Goal: Task Accomplishment & Management: Complete application form

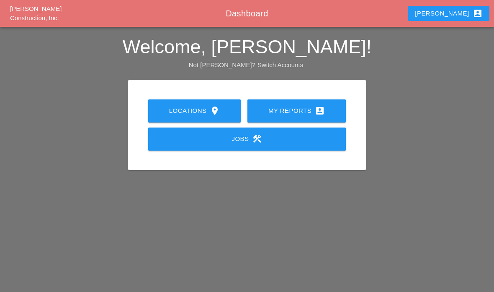
click at [294, 116] on link "My Reports account_box" at bounding box center [297, 110] width 98 height 23
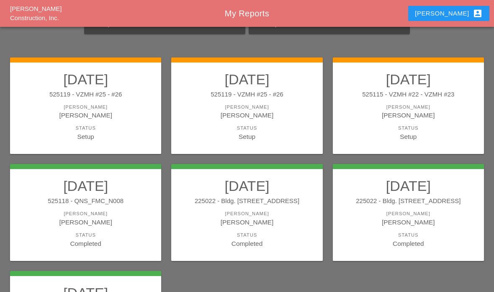
scroll to position [65, 0]
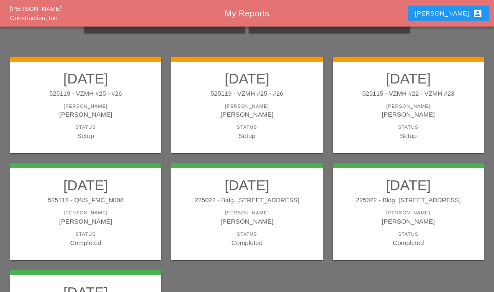
click at [393, 116] on div "[PERSON_NAME]" at bounding box center [409, 115] width 135 height 10
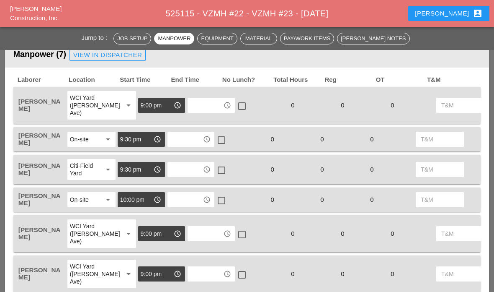
scroll to position [410, 0]
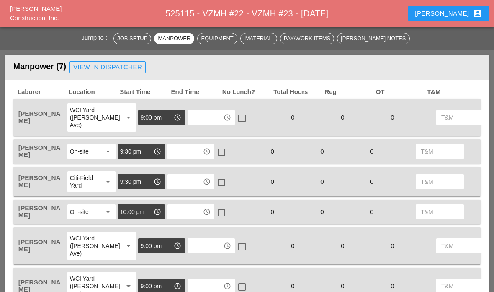
click at [191, 113] on input "text" at bounding box center [205, 117] width 31 height 13
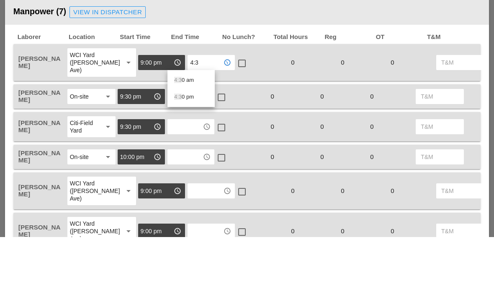
click at [185, 130] on div "4:3 0 am" at bounding box center [191, 135] width 34 height 10
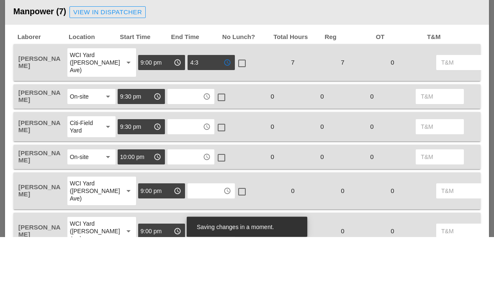
click at [190, 111] on input "4:3" at bounding box center [205, 117] width 31 height 13
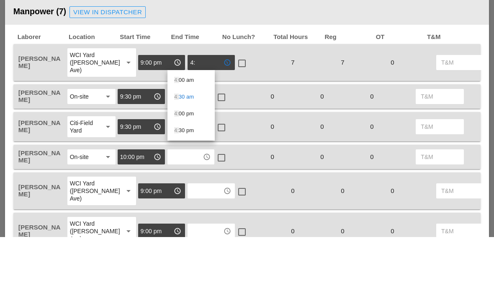
type input "4"
type input "5:3"
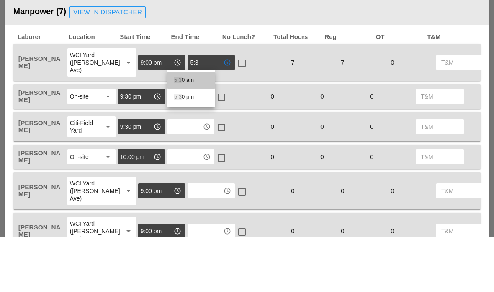
click at [180, 132] on span "5:3" at bounding box center [178, 135] width 8 height 6
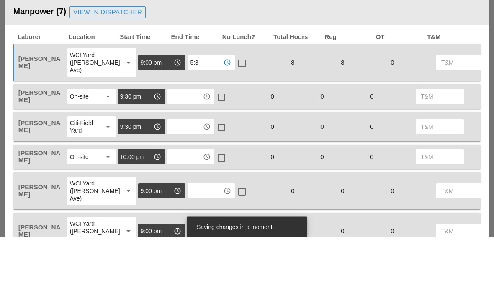
click at [189, 145] on input "text" at bounding box center [185, 151] width 31 height 13
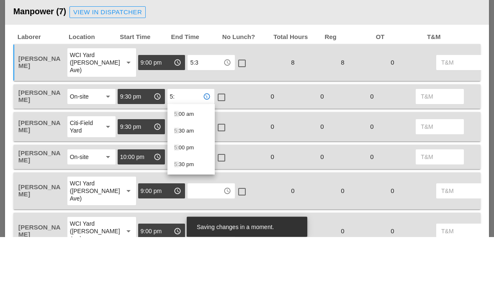
type input "5:3"
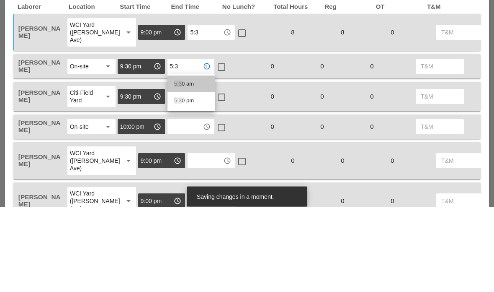
click at [182, 164] on div "5:3 0 am" at bounding box center [191, 169] width 34 height 10
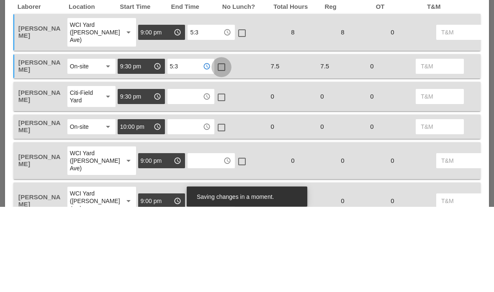
click at [219, 145] on div at bounding box center [222, 152] width 14 height 14
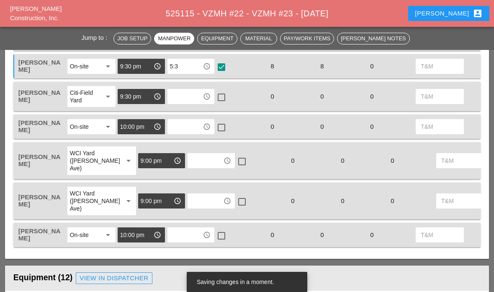
click at [181, 94] on input "text" at bounding box center [185, 96] width 31 height 13
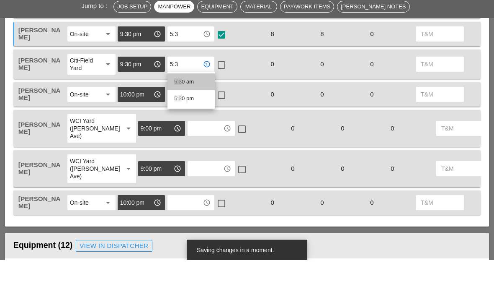
click at [180, 111] on span "5:3" at bounding box center [178, 114] width 8 height 6
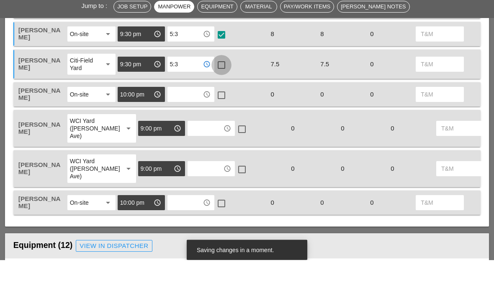
click at [220, 90] on div at bounding box center [222, 97] width 14 height 14
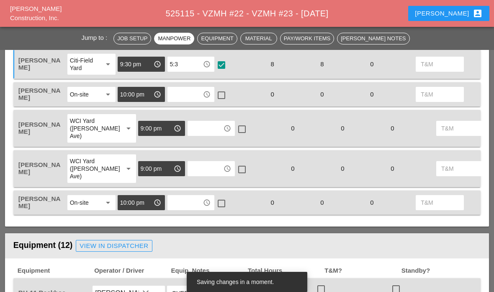
click at [188, 98] on input "text" at bounding box center [185, 94] width 31 height 13
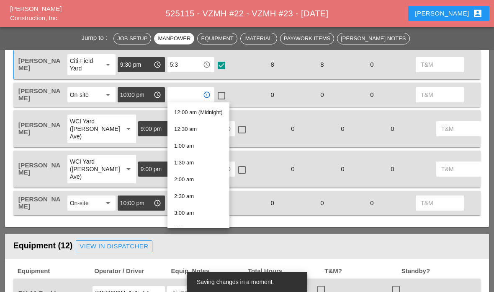
scroll to position [512, 0]
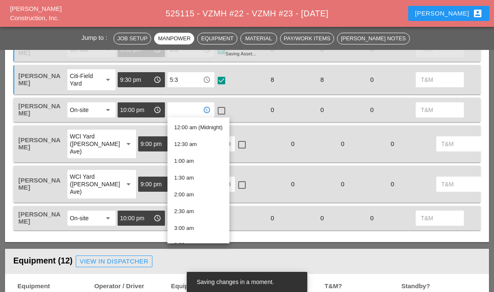
click at [185, 82] on input "5:3" at bounding box center [185, 79] width 31 height 13
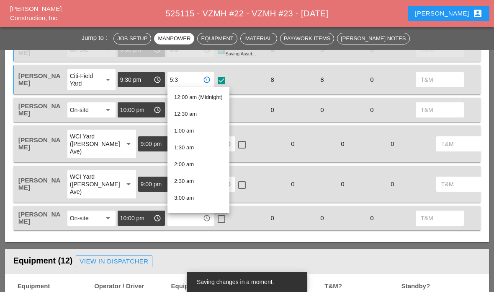
type input "5:30 am"
type input "6"
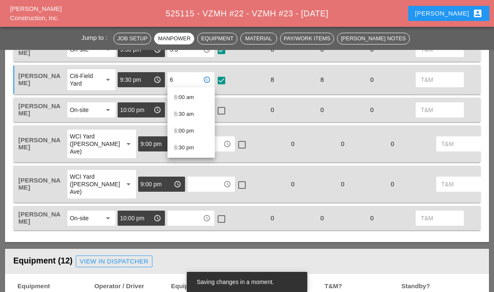
click at [185, 97] on div "6 :00 am" at bounding box center [191, 97] width 34 height 10
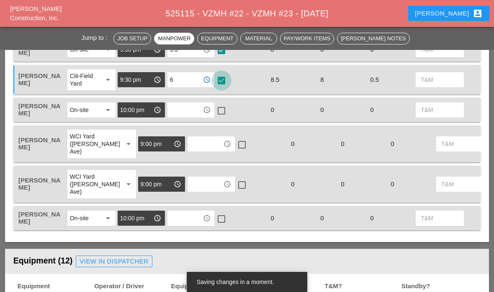
click at [221, 84] on div at bounding box center [222, 80] width 14 height 14
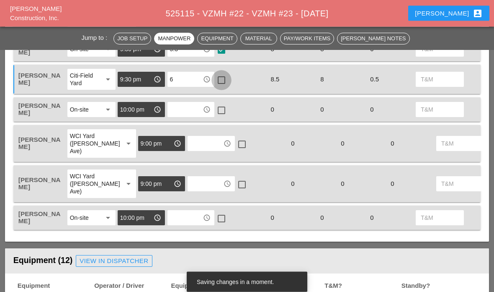
scroll to position [512, 0]
click at [182, 107] on input "text" at bounding box center [185, 109] width 31 height 13
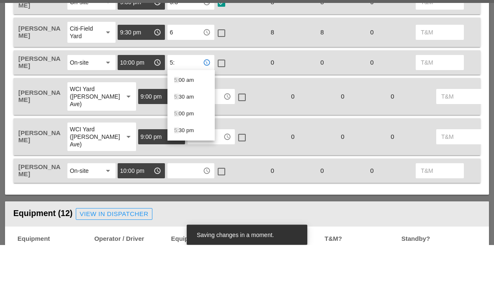
type input "5:3"
click at [197, 119] on div "5:3 0 am" at bounding box center [191, 127] width 34 height 17
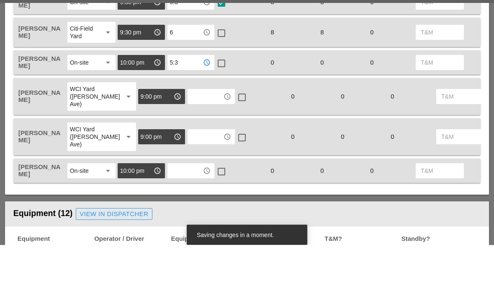
click at [193, 137] on input "text" at bounding box center [205, 143] width 31 height 13
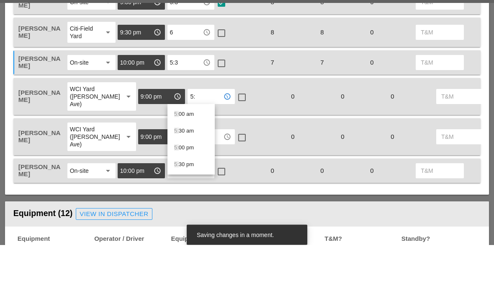
type input "5:3"
click at [191, 156] on div "5:3 0 am" at bounding box center [191, 161] width 34 height 10
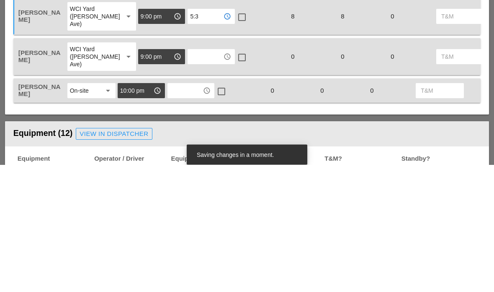
click at [187, 211] on input "text" at bounding box center [185, 217] width 31 height 13
type input "5:3"
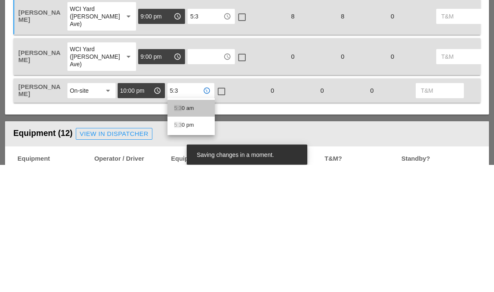
click at [196, 227] on div "5:3 0 am" at bounding box center [191, 235] width 34 height 17
click at [190, 177] on input "text" at bounding box center [205, 183] width 31 height 13
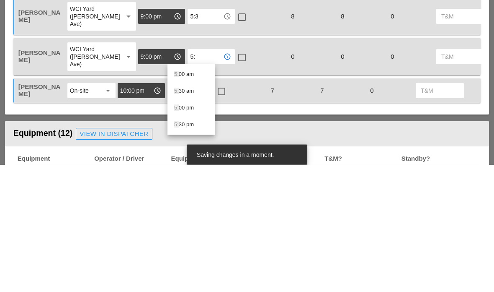
type input "5:3"
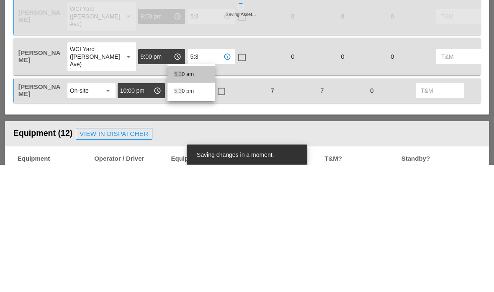
click at [193, 197] on div "5:3 0 am" at bounding box center [191, 202] width 34 height 10
click at [144, 211] on input "10:00 pm" at bounding box center [135, 217] width 31 height 13
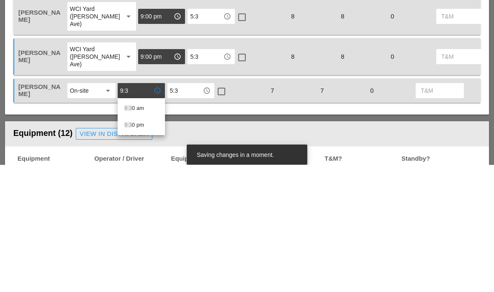
click at [143, 230] on div "9:3 0 am" at bounding box center [141, 235] width 34 height 10
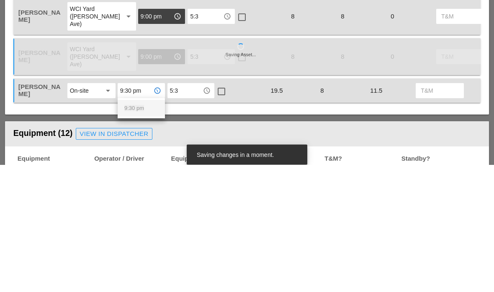
click at [226, 212] on div at bounding box center [222, 219] width 14 height 14
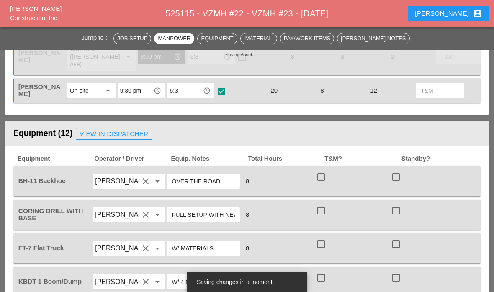
click at [146, 89] on input "9:30 pm" at bounding box center [135, 90] width 31 height 13
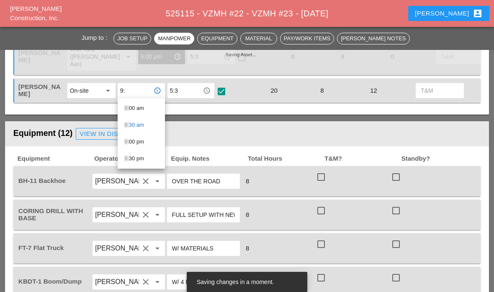
type input "9:3"
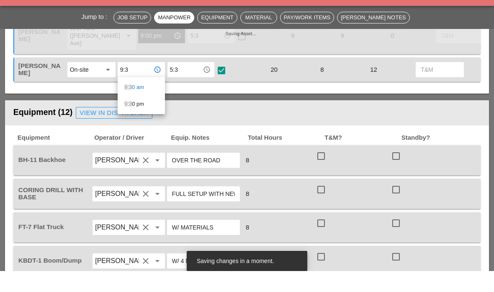
click at [133, 120] on div "9:3 0 pm" at bounding box center [141, 125] width 34 height 10
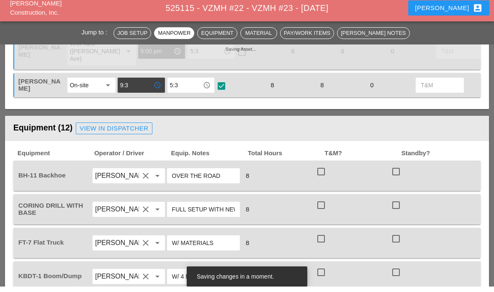
click at [257, 82] on div "check_box" at bounding box center [241, 91] width 50 height 18
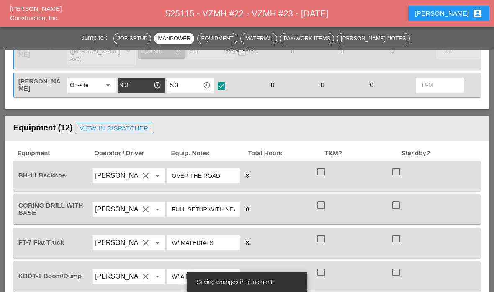
click at [259, 75] on div "Santiago Suarez On-site arrow_drop_down 9:3 access_time 5:3 access_time check_b…" at bounding box center [247, 85] width 468 height 24
click at [261, 73] on div "Santiago Suarez On-site arrow_drop_down 9:3 access_time 5:3 access_time check_b…" at bounding box center [247, 85] width 468 height 24
click at [243, 122] on div "Equipment (12) View in Dispatcher" at bounding box center [247, 128] width 468 height 17
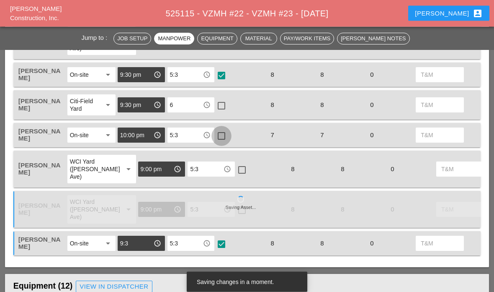
scroll to position [487, 0]
click at [228, 137] on div at bounding box center [222, 136] width 14 height 14
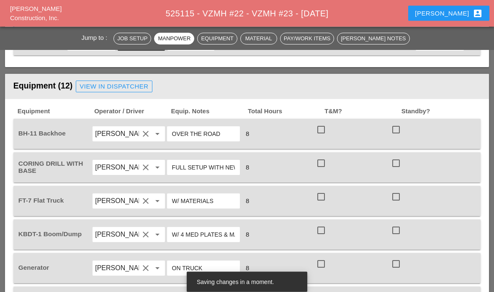
scroll to position [687, 0]
click at [326, 132] on div at bounding box center [321, 129] width 14 height 14
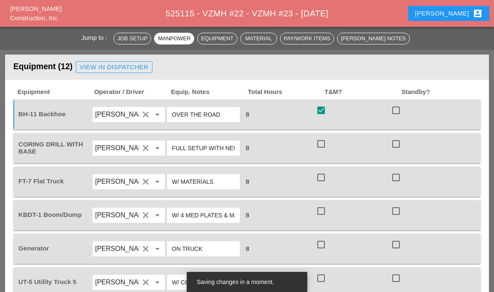
scroll to position [710, 0]
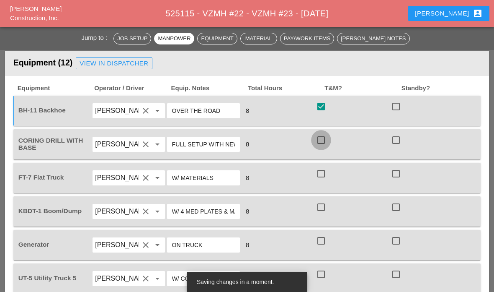
click at [326, 140] on div at bounding box center [321, 140] width 14 height 14
click at [328, 217] on div at bounding box center [322, 219] width 13 height 5
click at [324, 210] on div at bounding box center [321, 207] width 14 height 14
click at [328, 168] on div "check_box_outline_blank" at bounding box center [322, 173] width 13 height 10
click at [327, 176] on div at bounding box center [321, 173] width 14 height 14
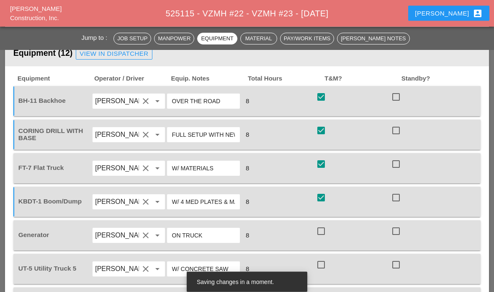
scroll to position [791, 0]
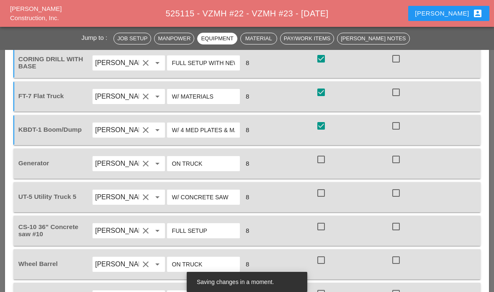
click at [323, 163] on div at bounding box center [321, 159] width 14 height 14
click at [323, 198] on div at bounding box center [321, 193] width 14 height 14
click at [327, 244] on div "CS-10 36" Concrete saw #10 Jorge Barajas clear arrow_drop_down FULL SETUP 8 che…" at bounding box center [247, 230] width 468 height 30
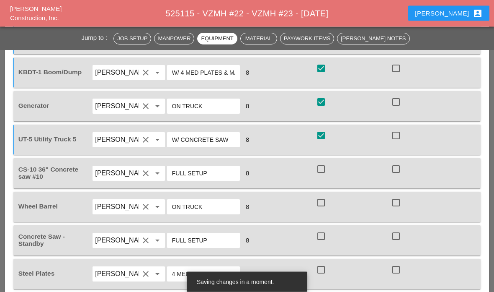
scroll to position [849, 0]
click at [327, 167] on div at bounding box center [321, 169] width 14 height 14
click at [325, 202] on div at bounding box center [321, 202] width 14 height 14
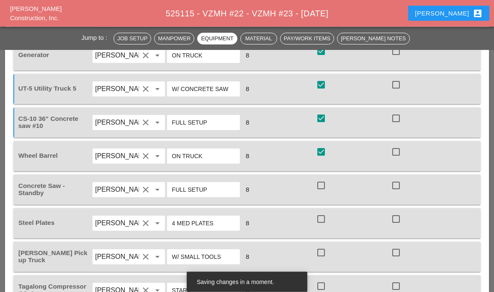
scroll to position [909, 0]
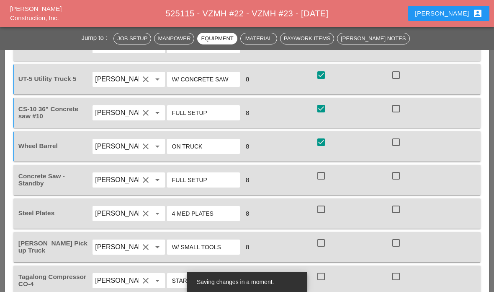
click at [398, 176] on div at bounding box center [396, 175] width 14 height 14
click at [318, 247] on div at bounding box center [321, 242] width 14 height 14
click at [321, 208] on div at bounding box center [321, 209] width 14 height 14
click at [324, 270] on div at bounding box center [321, 276] width 14 height 14
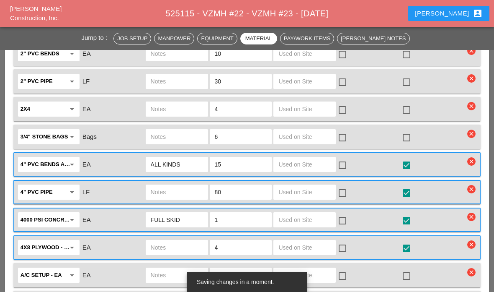
scroll to position [1227, 0]
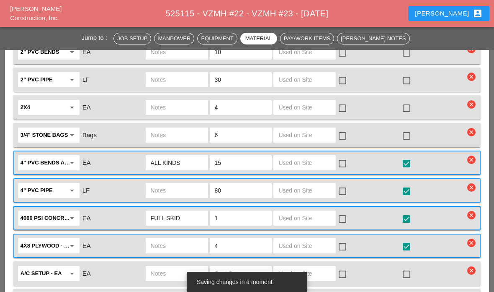
click at [299, 162] on input "text" at bounding box center [305, 162] width 52 height 13
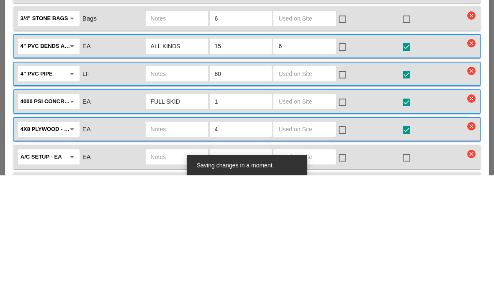
type input "6"
click at [341, 157] on div at bounding box center [343, 164] width 14 height 14
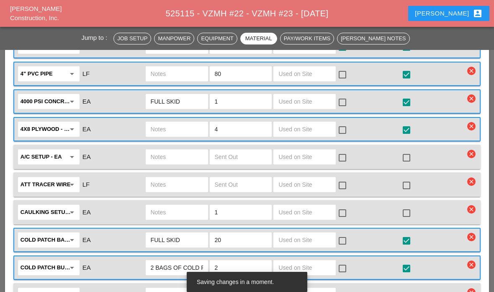
click at [307, 76] on input "text" at bounding box center [305, 73] width 52 height 13
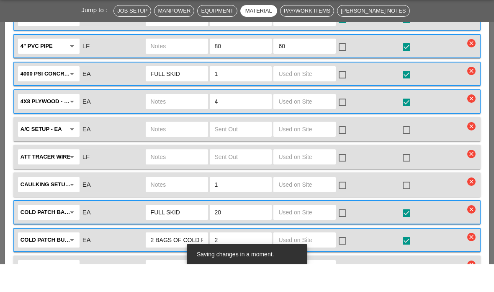
type input "60"
click at [340, 67] on div at bounding box center [343, 74] width 14 height 14
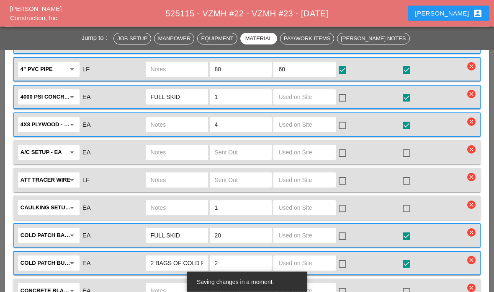
scroll to position [1317, 0]
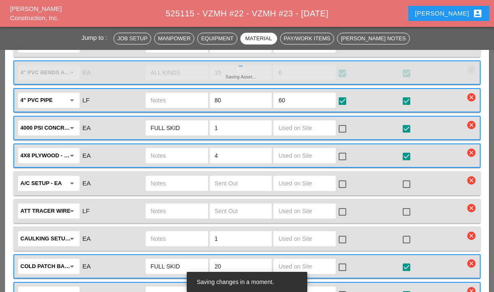
click at [303, 133] on input "text" at bounding box center [305, 127] width 52 height 13
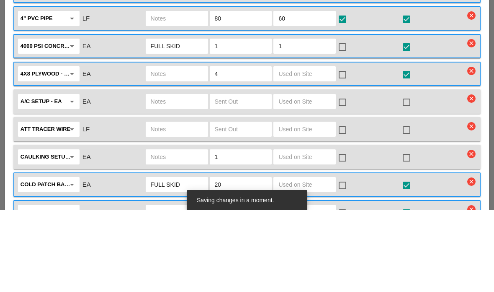
type input "1"
click at [342, 122] on div at bounding box center [343, 129] width 14 height 14
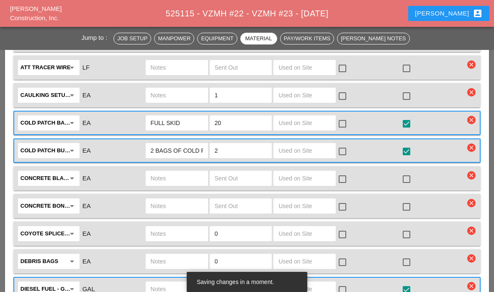
scroll to position [1459, 0]
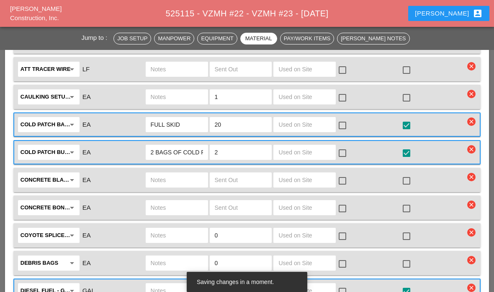
click at [304, 150] on input "text" at bounding box center [305, 151] width 52 height 13
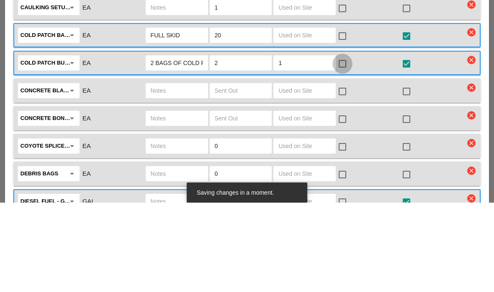
type input "1"
click at [346, 146] on div at bounding box center [343, 153] width 14 height 14
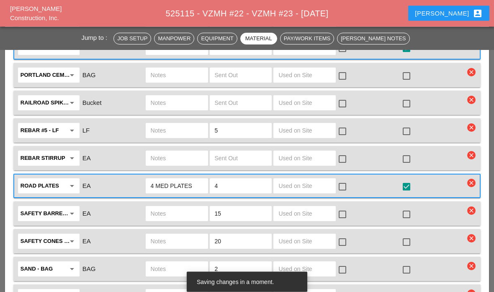
scroll to position [1923, 0]
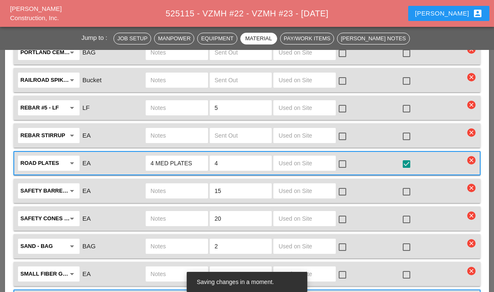
click at [309, 162] on input "text" at bounding box center [305, 162] width 52 height 13
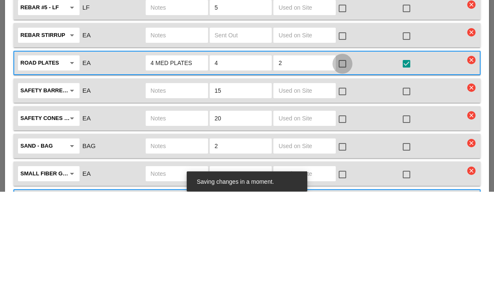
type input "2"
click at [348, 157] on div at bounding box center [343, 164] width 14 height 14
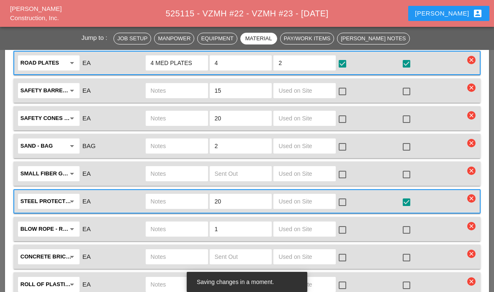
click at [308, 89] on input "text" at bounding box center [305, 90] width 52 height 13
type input "1"
click at [305, 111] on input "text" at bounding box center [305, 117] width 52 height 13
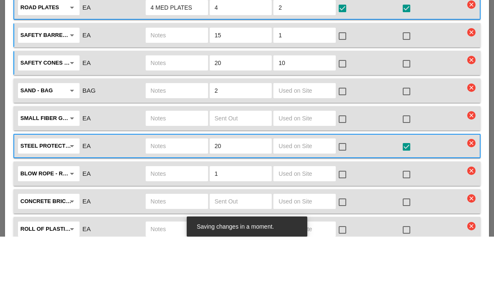
type input "10"
click at [318, 84] on input "1" at bounding box center [305, 90] width 52 height 13
type input "10"
click at [351, 86] on div "check_box_outline_blank" at bounding box center [344, 91] width 13 height 10
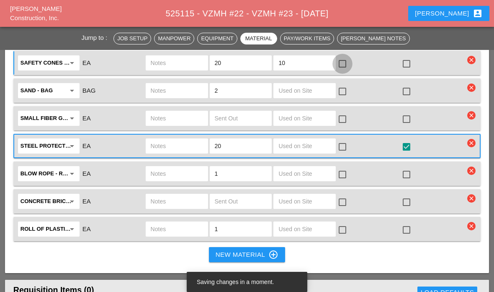
click at [343, 65] on div at bounding box center [343, 64] width 14 height 14
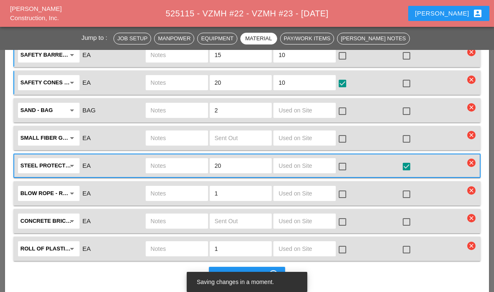
click at [347, 54] on div at bounding box center [343, 56] width 14 height 14
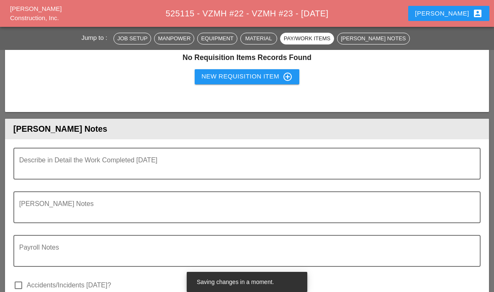
scroll to position [2379, 0]
click at [313, 172] on textarea "Describe in Detail the Work Completed Today" at bounding box center [243, 168] width 449 height 20
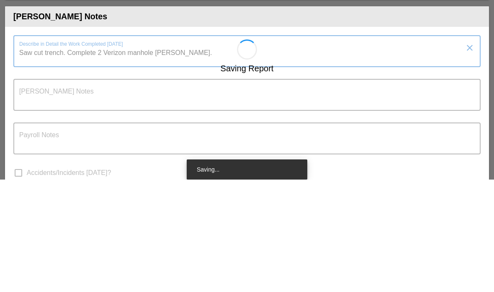
type textarea "Saw cut trench. Complete 2 Verizon manhole [PERSON_NAME]."
click at [360, 152] on div "Saving Report" at bounding box center [247, 289] width 484 height 274
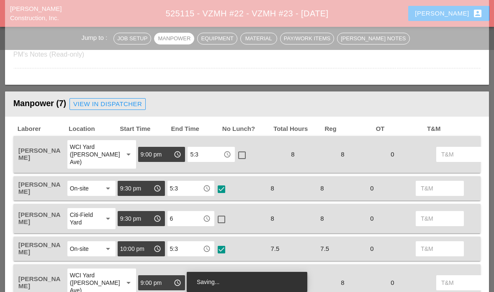
scroll to position [0, 0]
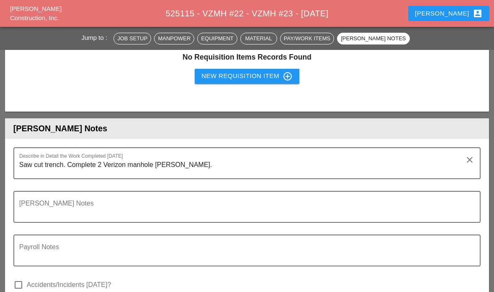
scroll to position [2379, 0]
click at [282, 161] on textarea "Saw cut trench. Complete 2 Verizon manhole [PERSON_NAME]." at bounding box center [243, 168] width 449 height 20
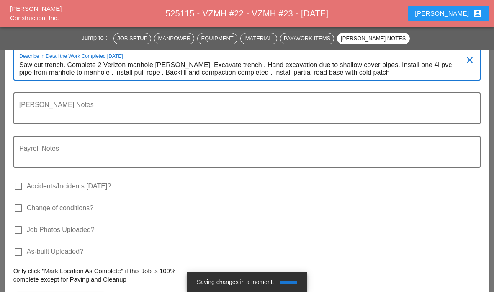
scroll to position [0, 0]
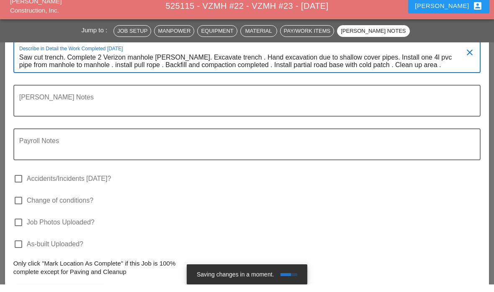
type textarea "Saw cut trench. Complete 2 Verizon manhole [PERSON_NAME]. Excavate trench . Han…"
click at [54, 92] on div "[PERSON_NAME] Notes" at bounding box center [247, 108] width 468 height 32
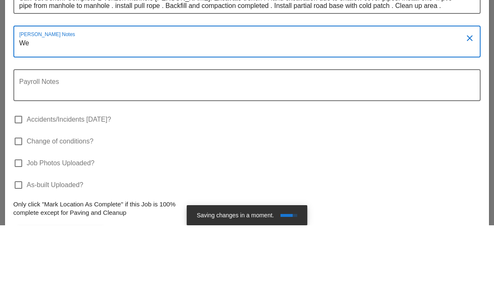
type textarea "W"
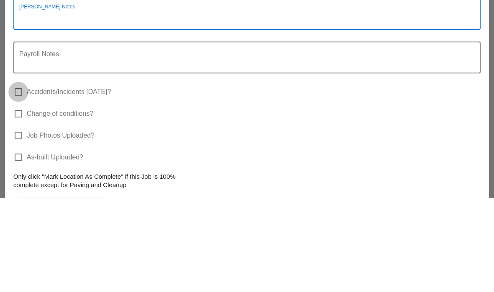
click at [24, 179] on div at bounding box center [18, 186] width 14 height 14
checkbox input "true"
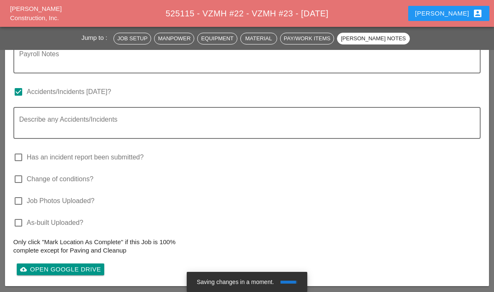
click at [31, 122] on textarea "Describe any Accidents/Incidents" at bounding box center [249, 128] width 461 height 20
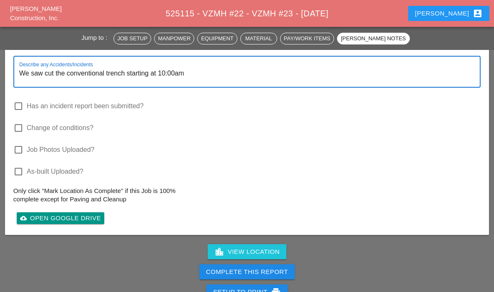
scroll to position [2616, 0]
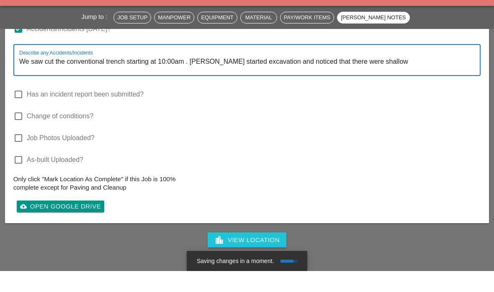
click at [347, 76] on textarea "We saw cut the conventional trench starting at 10:00am . [PERSON_NAME] started …" at bounding box center [249, 86] width 461 height 20
click at [393, 76] on textarea "We saw cut the conventional trench starting at 10:00am . [PERSON_NAME] started …" at bounding box center [249, 86] width 461 height 20
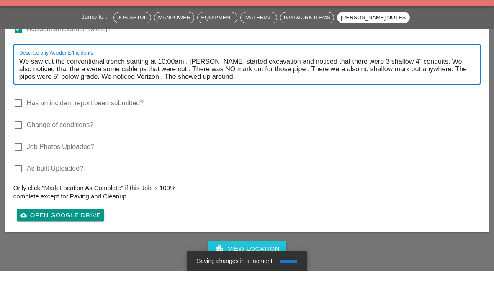
scroll to position [0, 0]
click at [186, 76] on textarea "We saw cut the conventional trench starting at 10:00am . [PERSON_NAME] started …" at bounding box center [249, 90] width 461 height 29
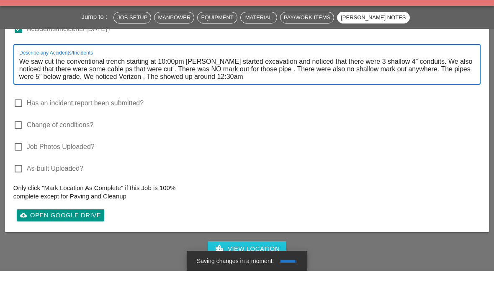
click at [241, 80] on textarea "We saw cut the conventional trench starting at 10:00pm [PERSON_NAME] started ex…" at bounding box center [249, 90] width 461 height 29
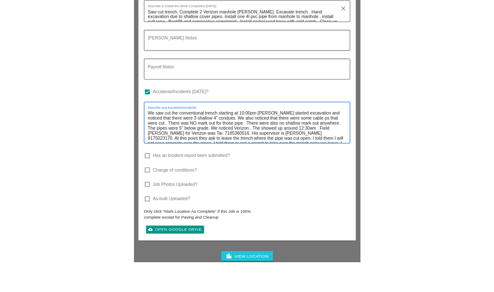
scroll to position [2662, 0]
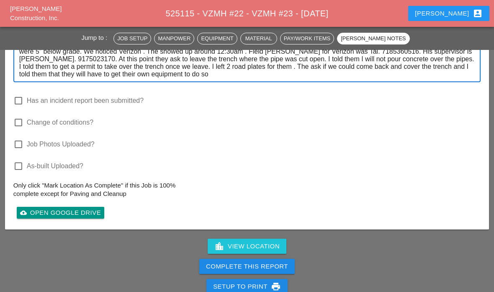
click at [205, 76] on textarea "We saw cut the conventional trench starting at 10:00pm [PERSON_NAME] started ex…" at bounding box center [249, 56] width 461 height 52
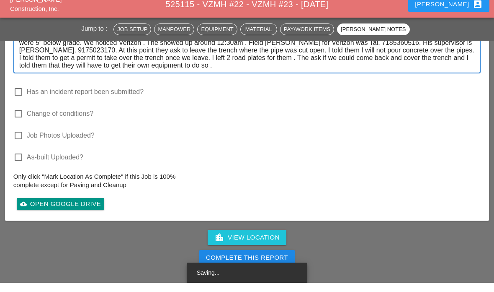
type textarea "We saw cut the conventional trench starting at 10:00pm [PERSON_NAME] started ex…"
click at [266, 72] on div "Describe any Accidents/Incidents We saw cut the conventional trench starting at…" at bounding box center [247, 56] width 468 height 75
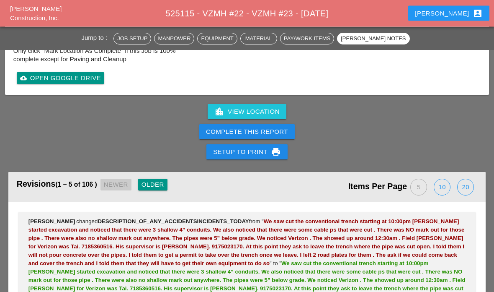
scroll to position [2796, 0]
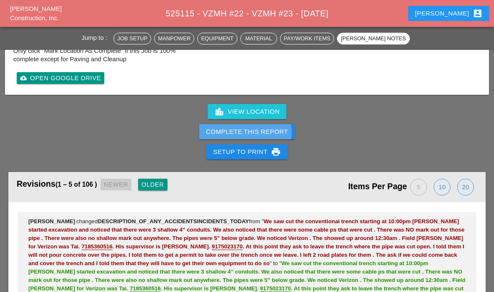
click at [272, 133] on div "Complete This Report" at bounding box center [247, 132] width 82 height 10
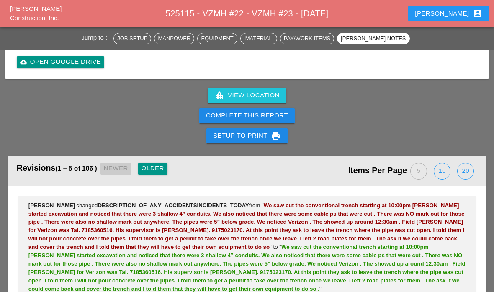
scroll to position [1759, 0]
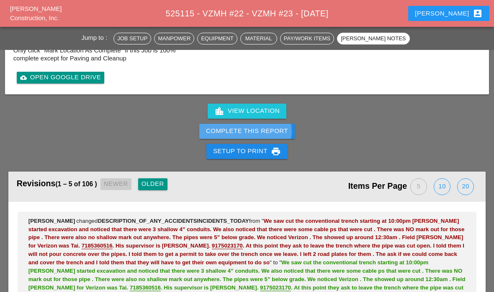
click at [264, 128] on div "Complete This Report" at bounding box center [247, 131] width 82 height 10
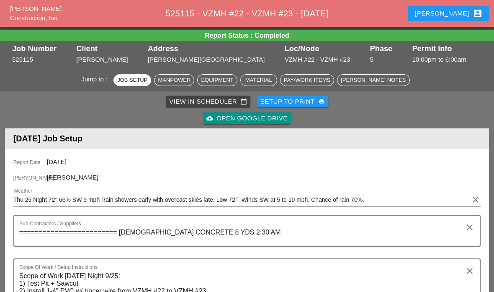
scroll to position [0, 0]
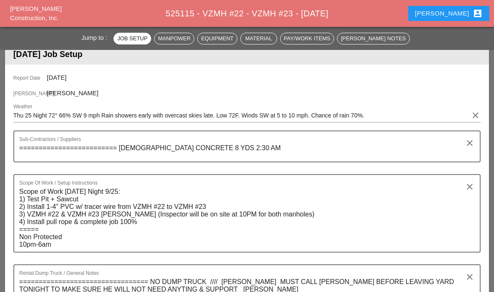
scroll to position [34, 0]
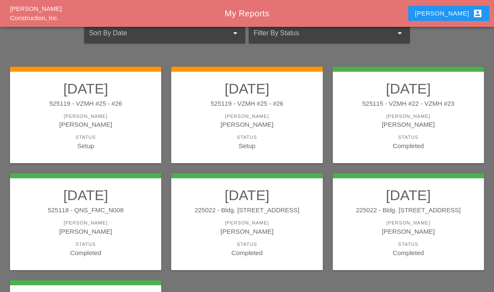
click at [292, 137] on div "Status" at bounding box center [247, 137] width 135 height 7
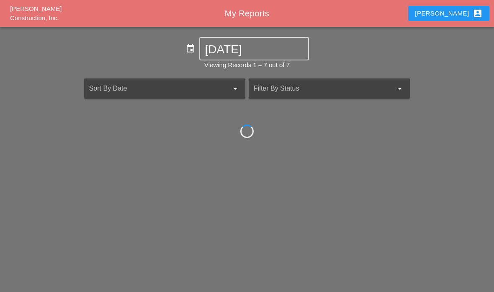
scroll to position [34, 0]
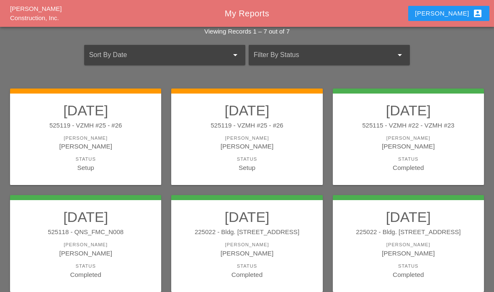
click at [388, 132] on link "09/25/2025 525115 - VZMH #22 - VZMH #23 Foreman Gillie Etnel Status Completed" at bounding box center [409, 137] width 135 height 70
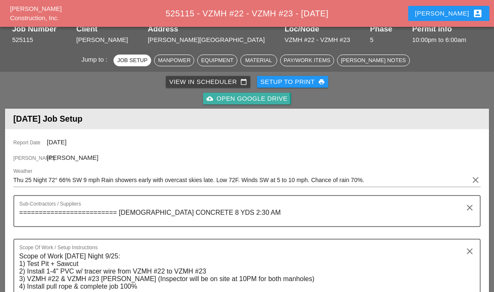
click at [260, 102] on div "cloud_upload Open Google Drive" at bounding box center [247, 99] width 81 height 10
click at [265, 101] on div "cloud_upload Open Google Drive" at bounding box center [247, 99] width 81 height 10
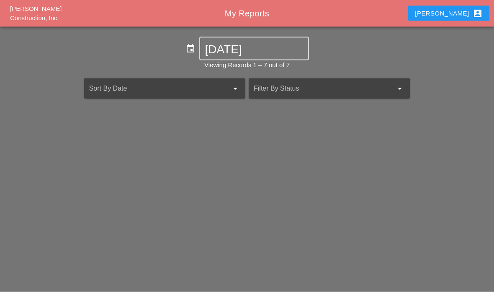
scroll to position [34, 0]
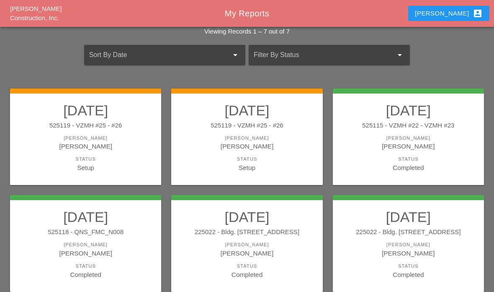
click at [210, 161] on div "Status" at bounding box center [247, 158] width 135 height 7
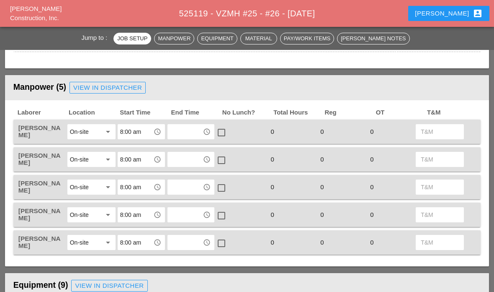
scroll to position [377, 0]
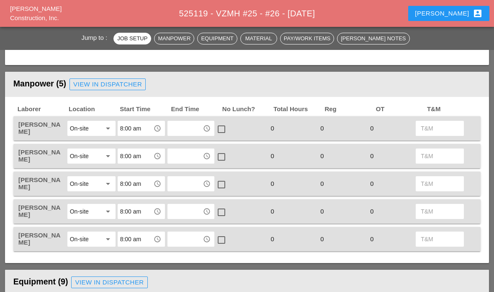
click at [199, 126] on input "text" at bounding box center [185, 128] width 31 height 13
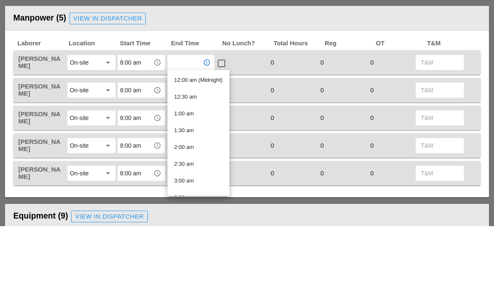
type input "4"
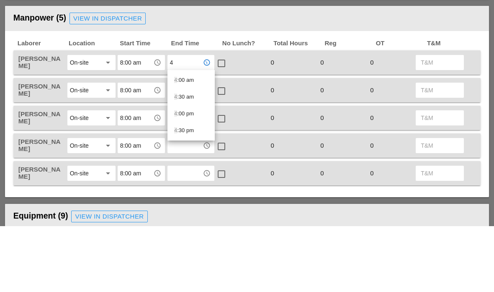
click at [185, 174] on div "4 :00 pm" at bounding box center [191, 179] width 34 height 10
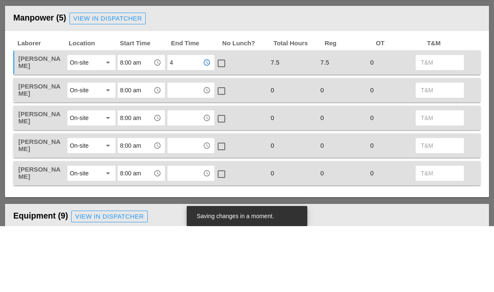
click at [180, 149] on input "text" at bounding box center [185, 155] width 31 height 13
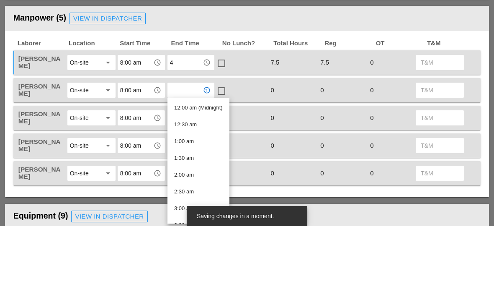
type input "4"
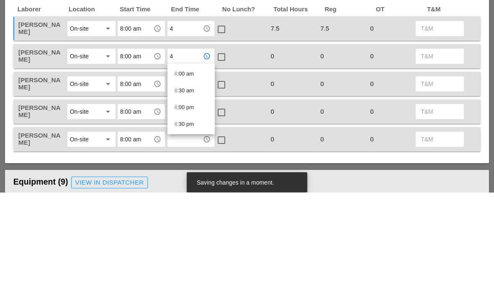
click at [181, 202] on div "4 :00 pm" at bounding box center [191, 207] width 34 height 10
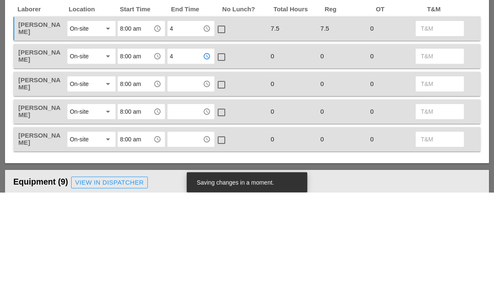
click at [179, 177] on input "text" at bounding box center [185, 183] width 31 height 13
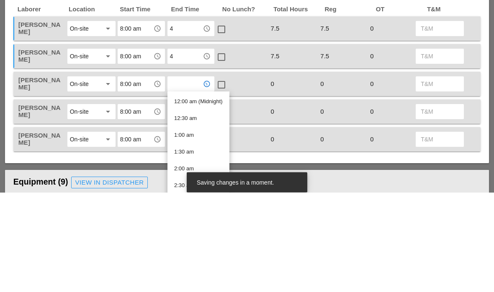
type input "4"
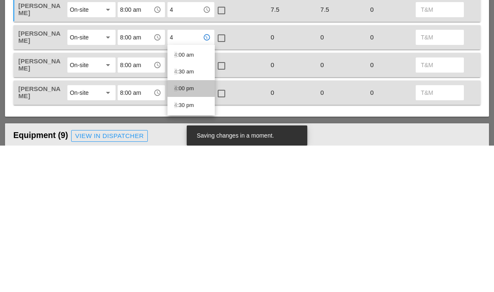
click at [181, 226] on div "4 :00 pm" at bounding box center [191, 234] width 34 height 17
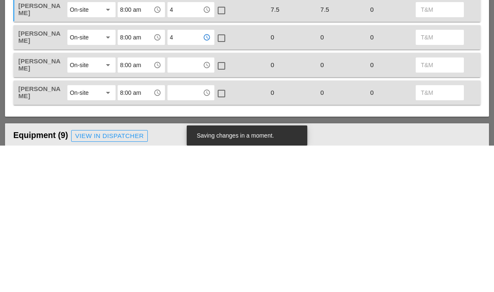
click at [183, 204] on input "text" at bounding box center [185, 210] width 31 height 13
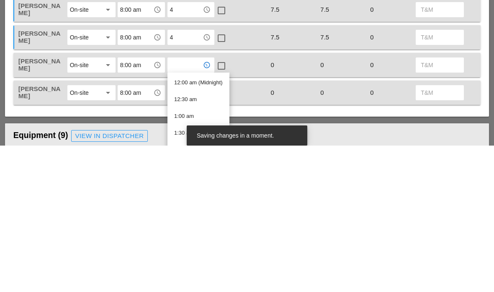
type input "4"
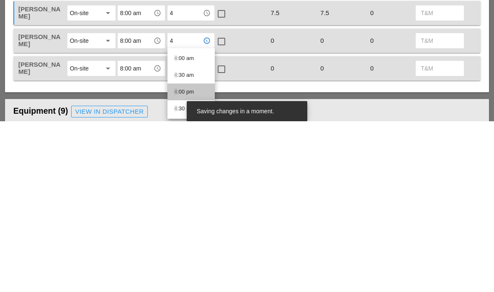
click at [182, 257] on div "4 :00 pm" at bounding box center [191, 262] width 34 height 10
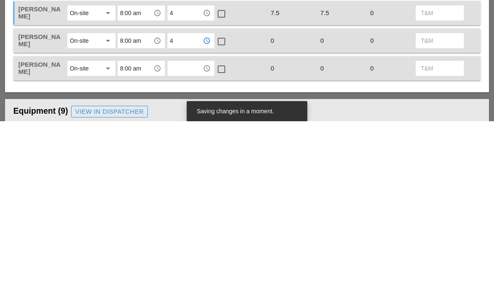
click at [174, 232] on input "text" at bounding box center [185, 238] width 31 height 13
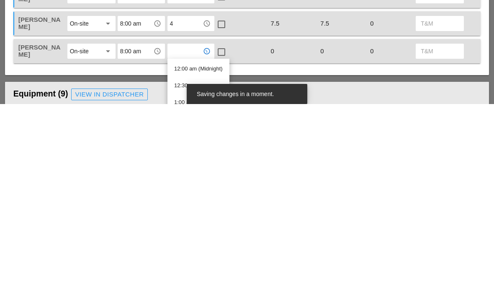
type input "4"
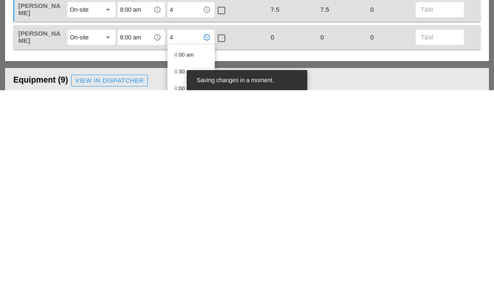
scroll to position [382, 0]
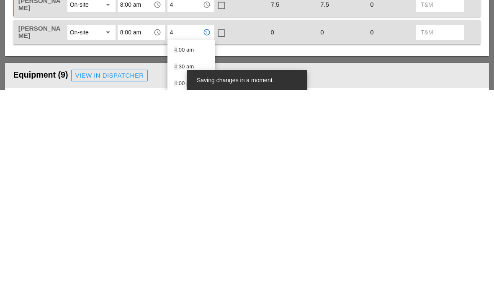
click at [187, 277] on div "4 :00 pm" at bounding box center [191, 285] width 34 height 17
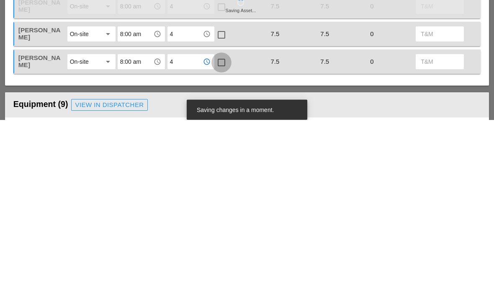
click at [226, 228] on div at bounding box center [222, 235] width 14 height 14
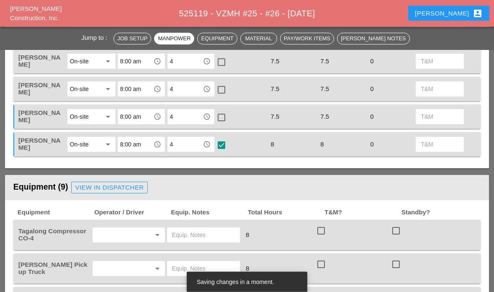
scroll to position [446, 0]
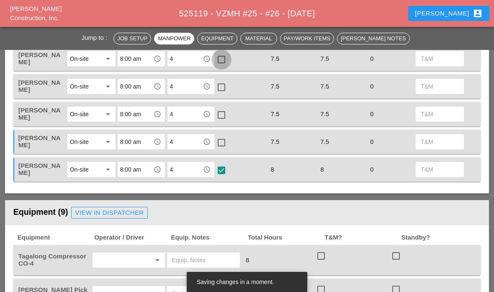
click at [224, 57] on div at bounding box center [222, 59] width 14 height 14
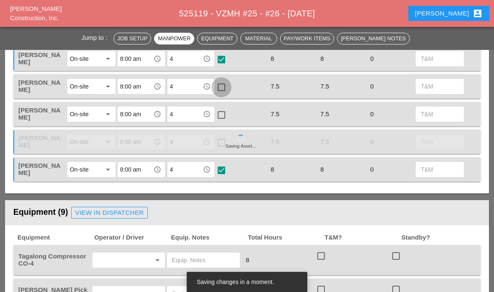
click at [221, 84] on div at bounding box center [222, 87] width 14 height 14
click at [223, 116] on div at bounding box center [222, 115] width 14 height 14
click at [224, 147] on div at bounding box center [222, 142] width 14 height 14
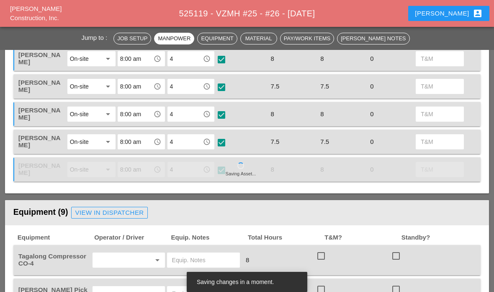
click at [221, 84] on div at bounding box center [222, 87] width 14 height 14
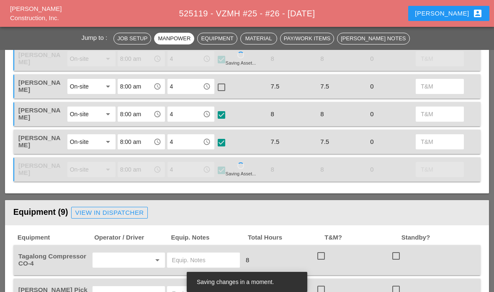
click at [223, 85] on div at bounding box center [222, 87] width 14 height 14
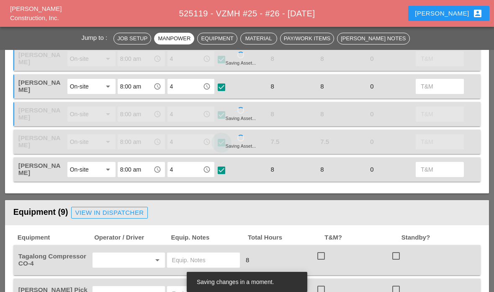
click at [224, 140] on div at bounding box center [222, 142] width 14 height 14
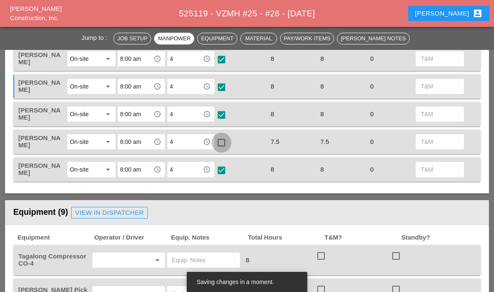
click at [221, 142] on div at bounding box center [222, 142] width 14 height 14
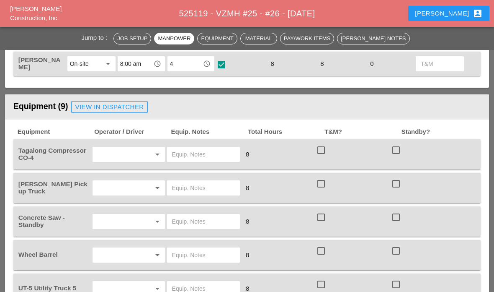
scroll to position [577, 0]
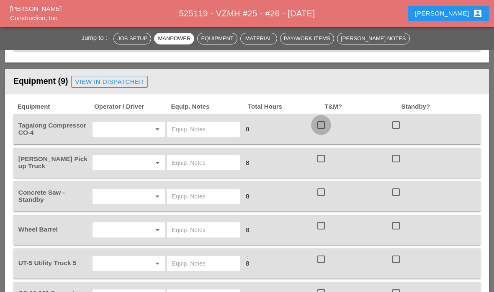
click at [325, 123] on div at bounding box center [321, 125] width 14 height 14
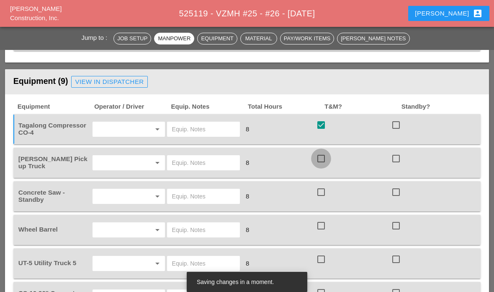
click at [323, 163] on div at bounding box center [321, 158] width 14 height 14
click at [325, 196] on div at bounding box center [321, 192] width 14 height 14
click at [326, 228] on div at bounding box center [321, 225] width 14 height 14
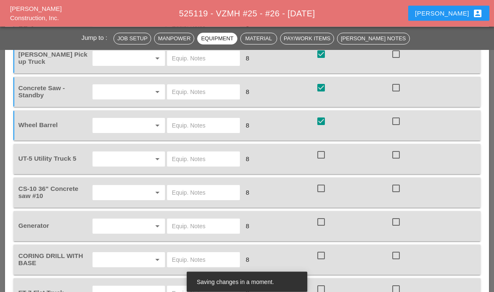
scroll to position [688, 0]
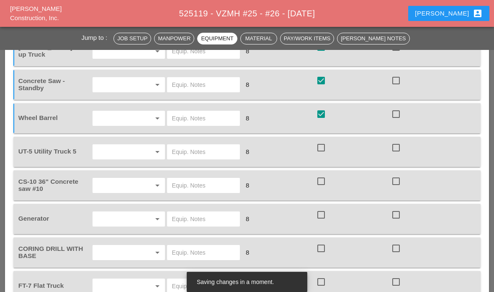
click at [320, 150] on div at bounding box center [321, 147] width 14 height 14
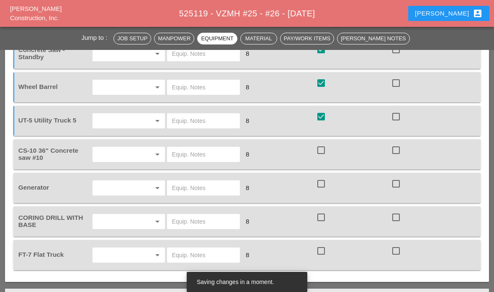
scroll to position [720, 0]
click at [396, 149] on div at bounding box center [396, 149] width 14 height 14
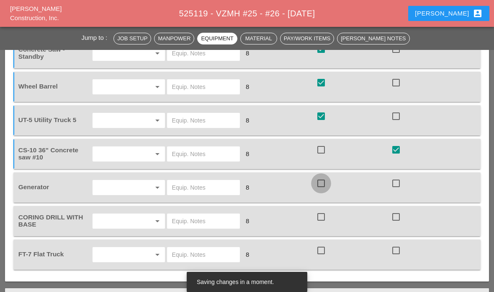
click at [324, 183] on div at bounding box center [321, 183] width 14 height 14
click at [325, 220] on div at bounding box center [321, 217] width 14 height 14
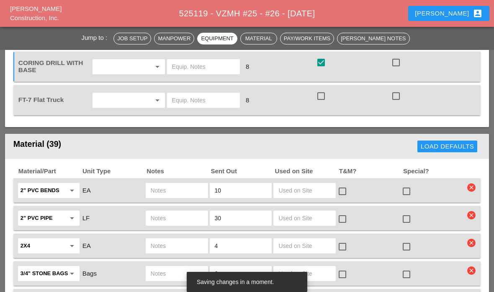
scroll to position [893, 0]
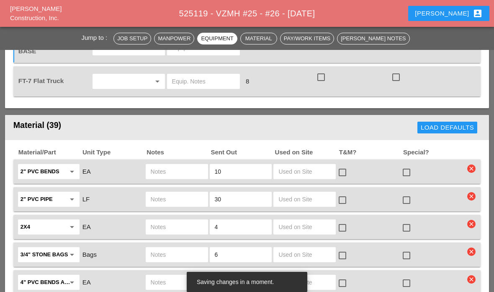
click at [317, 79] on div at bounding box center [321, 77] width 14 height 14
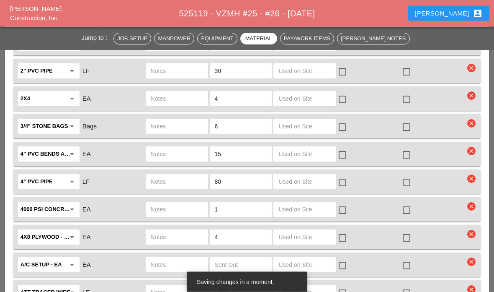
scroll to position [1021, 0]
click at [301, 184] on input "text" at bounding box center [305, 181] width 52 height 13
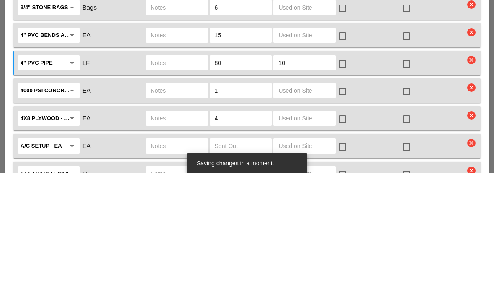
type input "10"
click at [344, 175] on div at bounding box center [343, 182] width 14 height 14
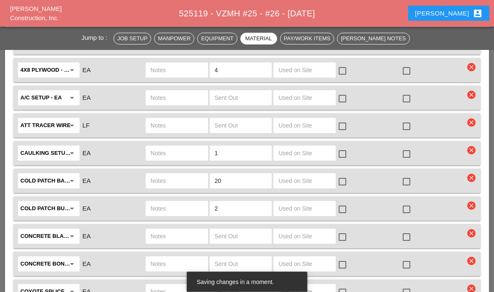
scroll to position [1188, 0]
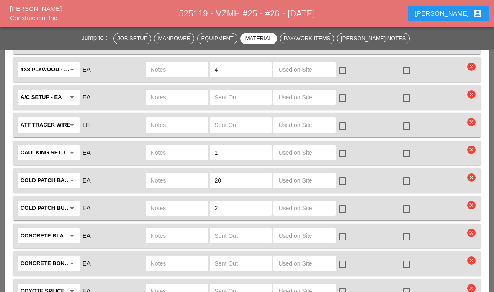
click at [300, 181] on input "text" at bounding box center [305, 179] width 52 height 13
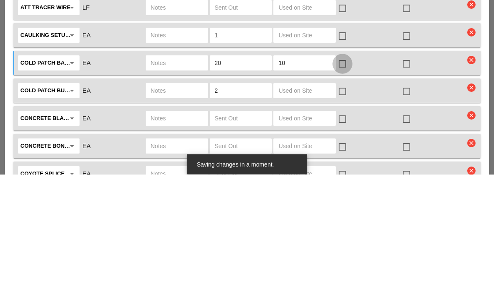
type input "10"
click at [346, 174] on div at bounding box center [343, 181] width 14 height 14
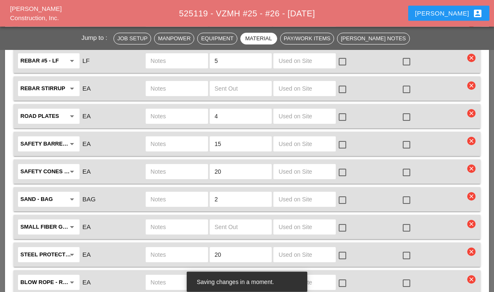
scroll to position [1778, 0]
click at [300, 146] on input "text" at bounding box center [305, 143] width 52 height 13
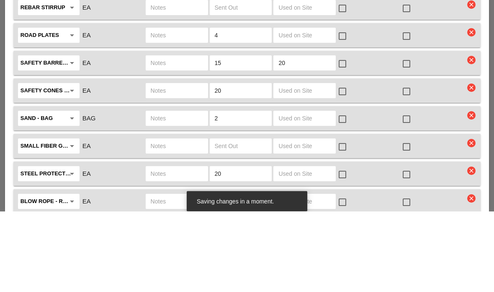
type input "20"
click at [306, 165] on input "text" at bounding box center [305, 171] width 52 height 13
type input "10"
click at [349, 137] on div at bounding box center [343, 144] width 14 height 14
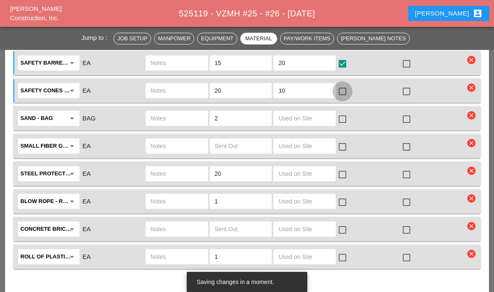
click at [345, 88] on div at bounding box center [343, 91] width 14 height 14
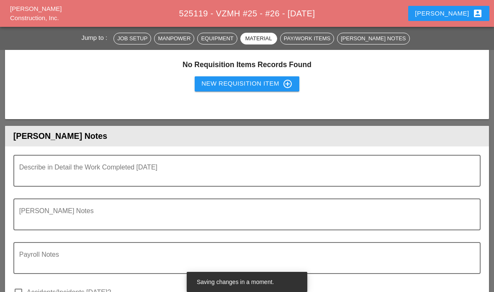
click at [300, 173] on textarea "Describe in Detail the Work Completed Today" at bounding box center [243, 176] width 449 height 20
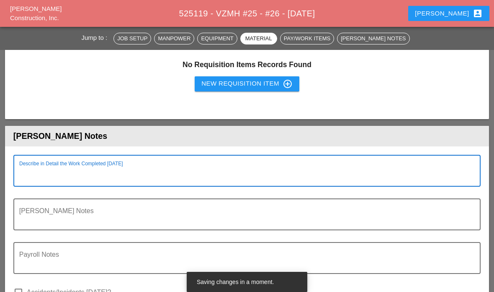
scroll to position [2157, 0]
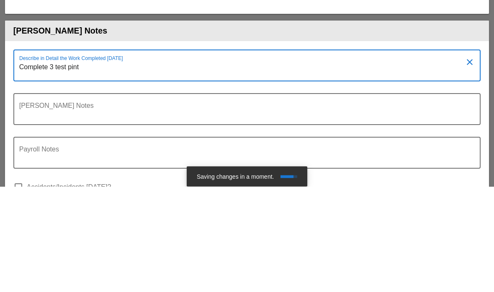
click at [94, 166] on textarea "Complete 3 test pint" at bounding box center [243, 176] width 449 height 20
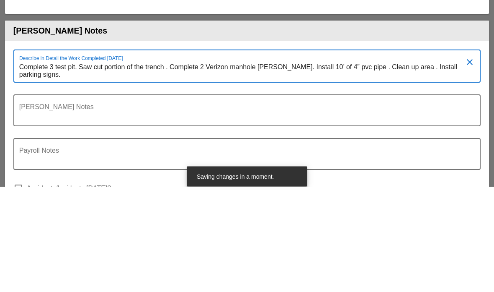
click at [365, 166] on textarea "Complete 3 test pit. Saw cut portion of the trench . Complete 2 Verizon manhole…" at bounding box center [243, 176] width 449 height 21
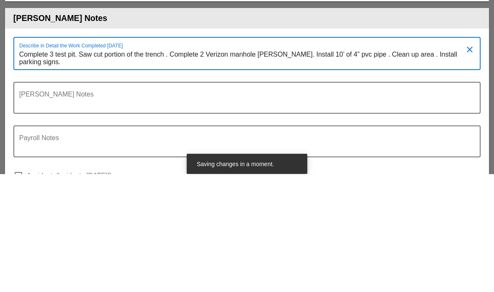
type textarea "Complete 3 test pit. Saw cut portion of the trench . Complete 2 Verizon manhole…"
click at [368, 201] on div "[PERSON_NAME] Notes" at bounding box center [243, 216] width 449 height 30
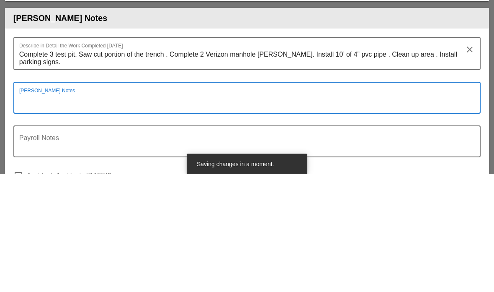
click at [376, 191] on div at bounding box center [247, 193] width 458 height 5
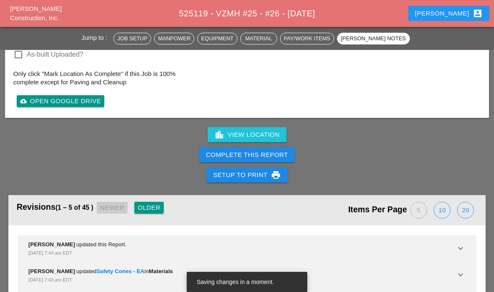
scroll to position [2463, 0]
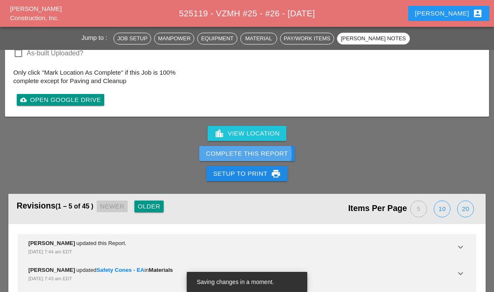
click at [276, 151] on div "Complete This Report" at bounding box center [247, 154] width 82 height 10
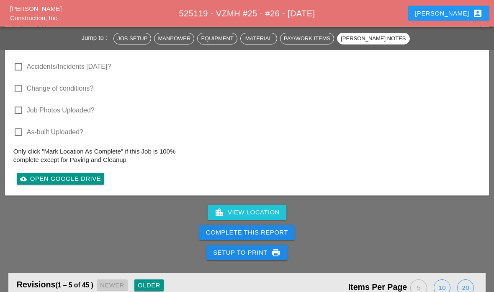
scroll to position [2437, 0]
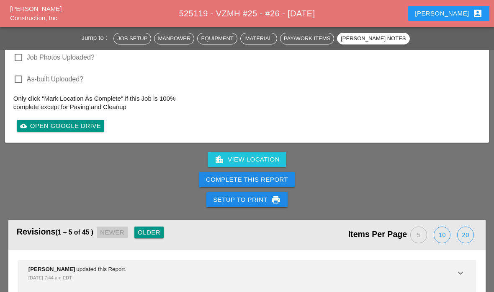
click at [272, 179] on div "Complete This Report" at bounding box center [247, 180] width 82 height 10
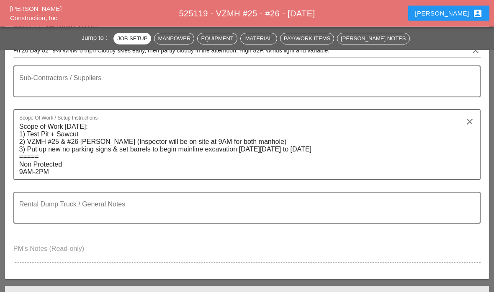
scroll to position [0, 0]
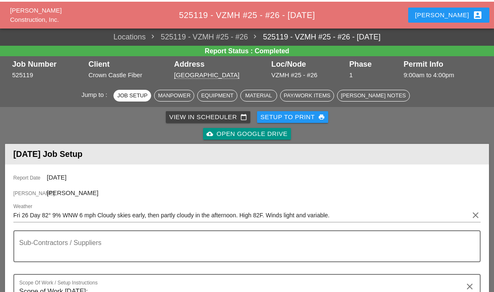
scroll to position [34, 0]
